Goal: Task Accomplishment & Management: Complete application form

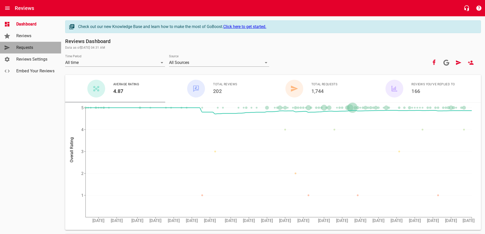
click at [28, 48] on span "Requests" at bounding box center [35, 48] width 39 height 6
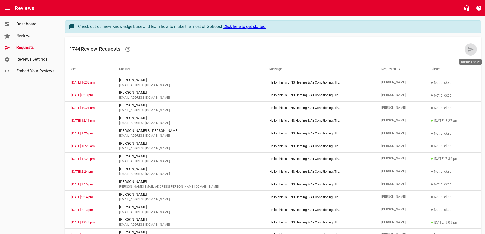
click at [469, 50] on icon at bounding box center [471, 49] width 5 height 5
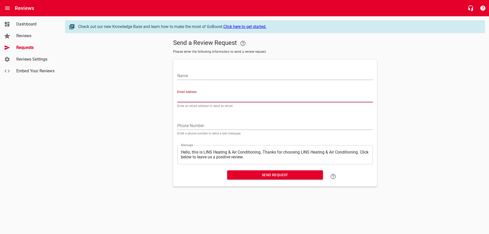
paste input "[EMAIL_ADDRESS][DOMAIN_NAME]"
type input "[EMAIL_ADDRESS][DOMAIN_NAME]"
click at [194, 75] on input "Name" at bounding box center [275, 76] width 196 height 8
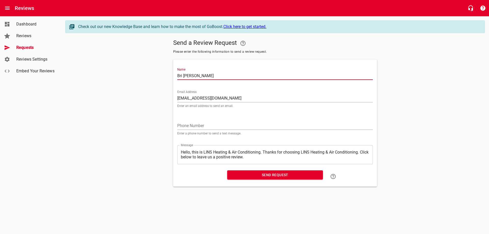
type input "Bri [PERSON_NAME]"
click at [256, 174] on span "Send Request" at bounding box center [275, 175] width 88 height 6
